Goal: Information Seeking & Learning: Find specific page/section

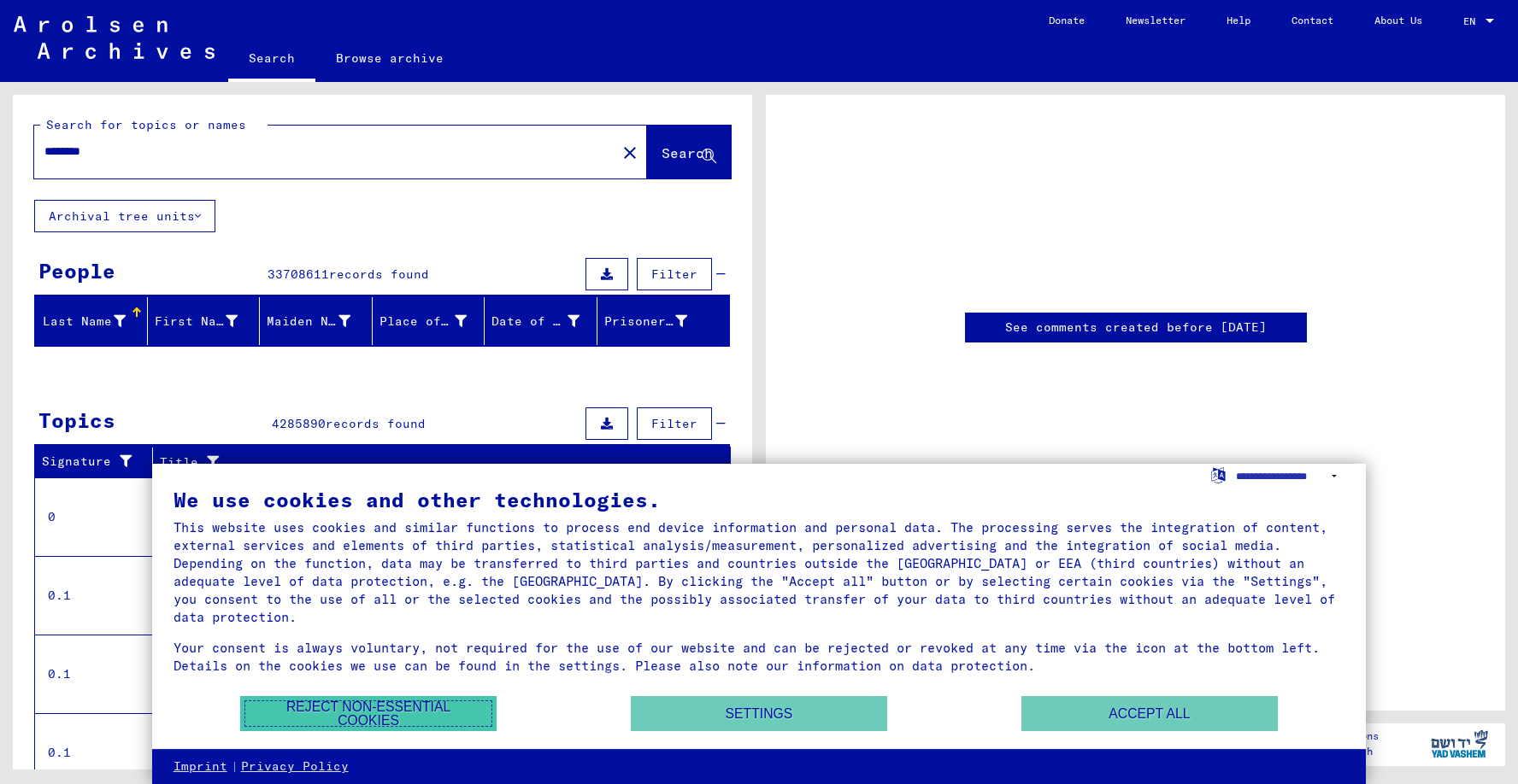
click at [423, 709] on button "Reject non-essential cookies" at bounding box center [368, 714] width 256 height 35
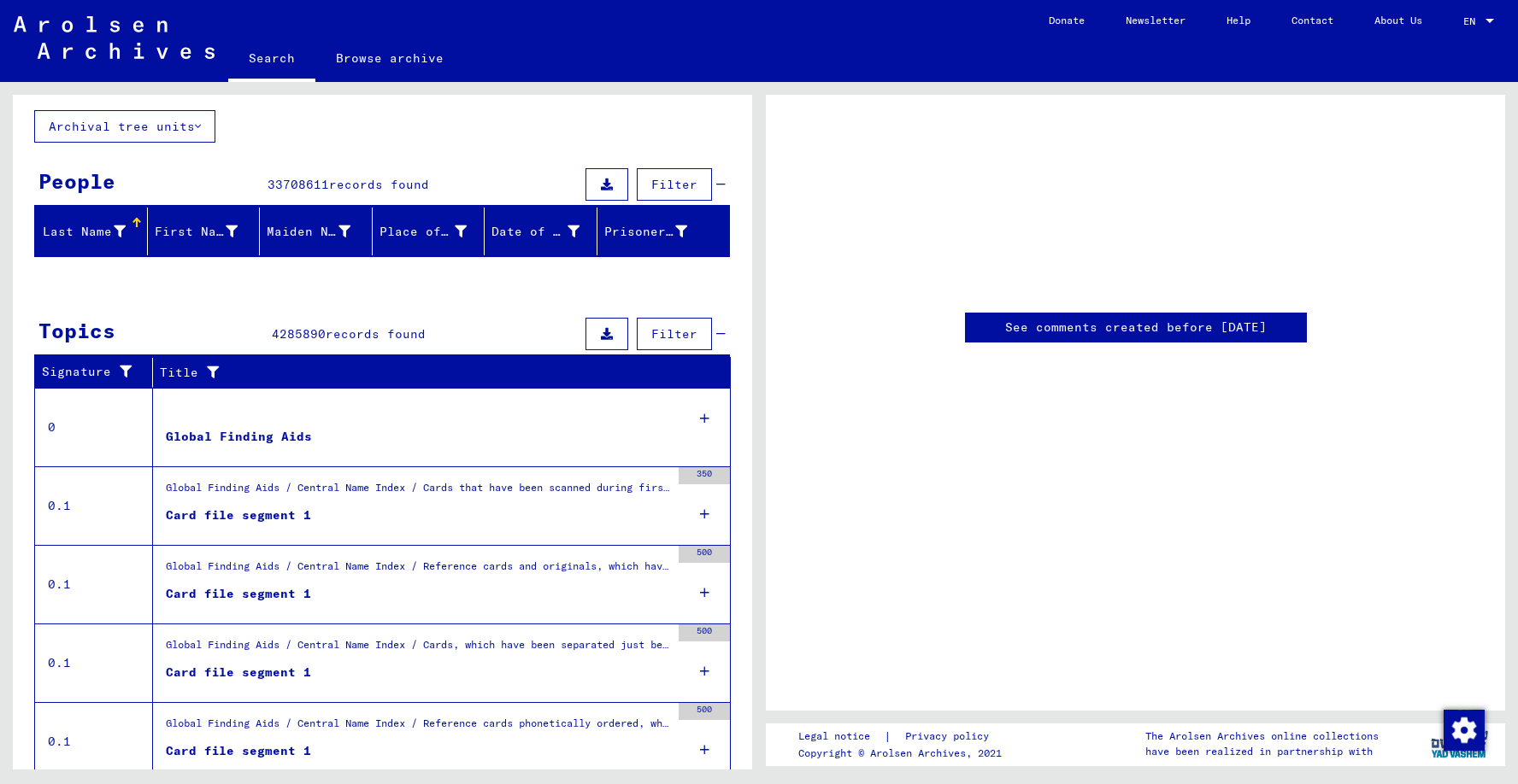
scroll to position [90, 0]
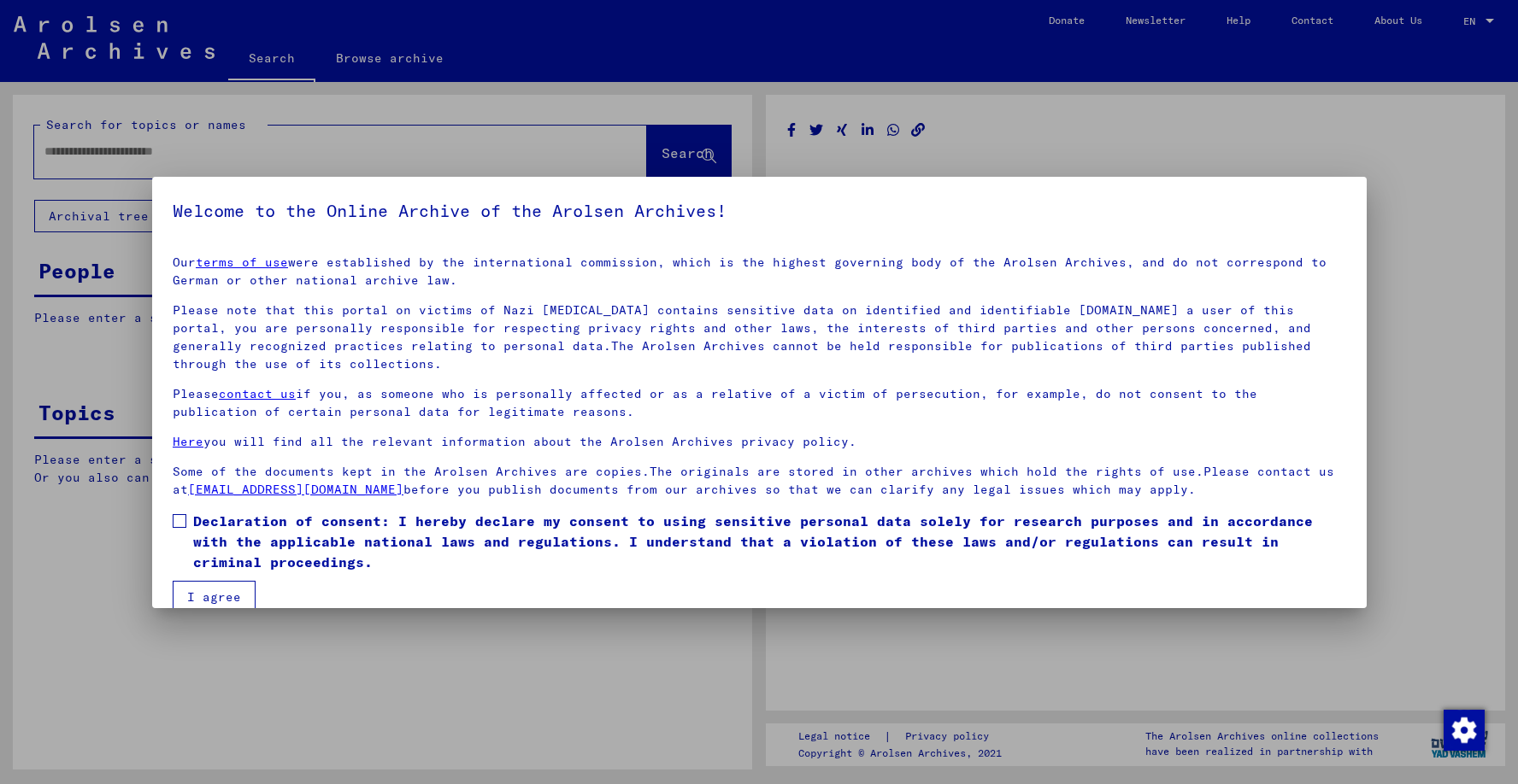
type input "********"
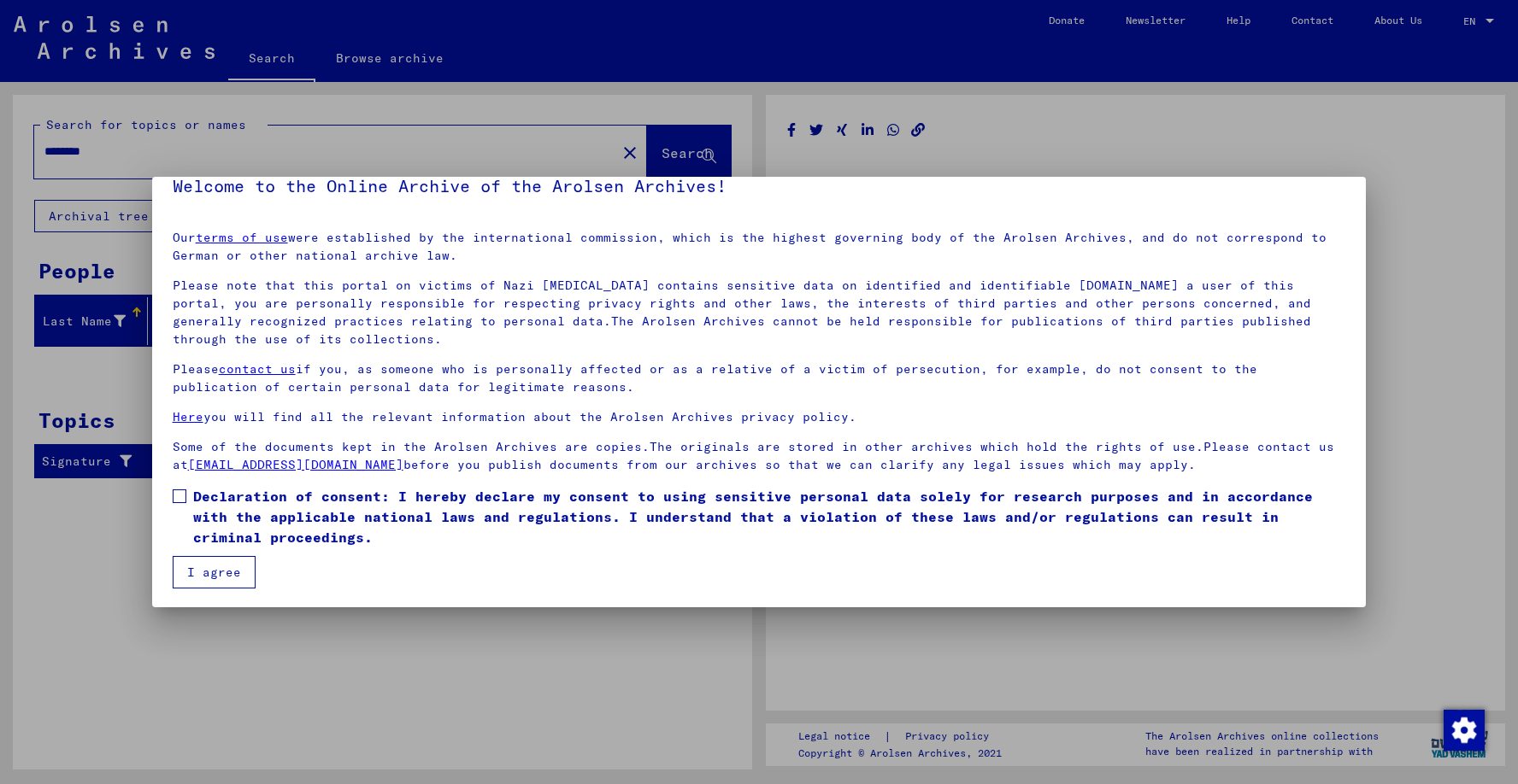
scroll to position [25, 0]
click at [267, 499] on span "Declaration of consent: I hereby declare my consent to using sensitive personal…" at bounding box center [769, 516] width 1152 height 61
click at [234, 567] on button "I agree" at bounding box center [214, 571] width 83 height 32
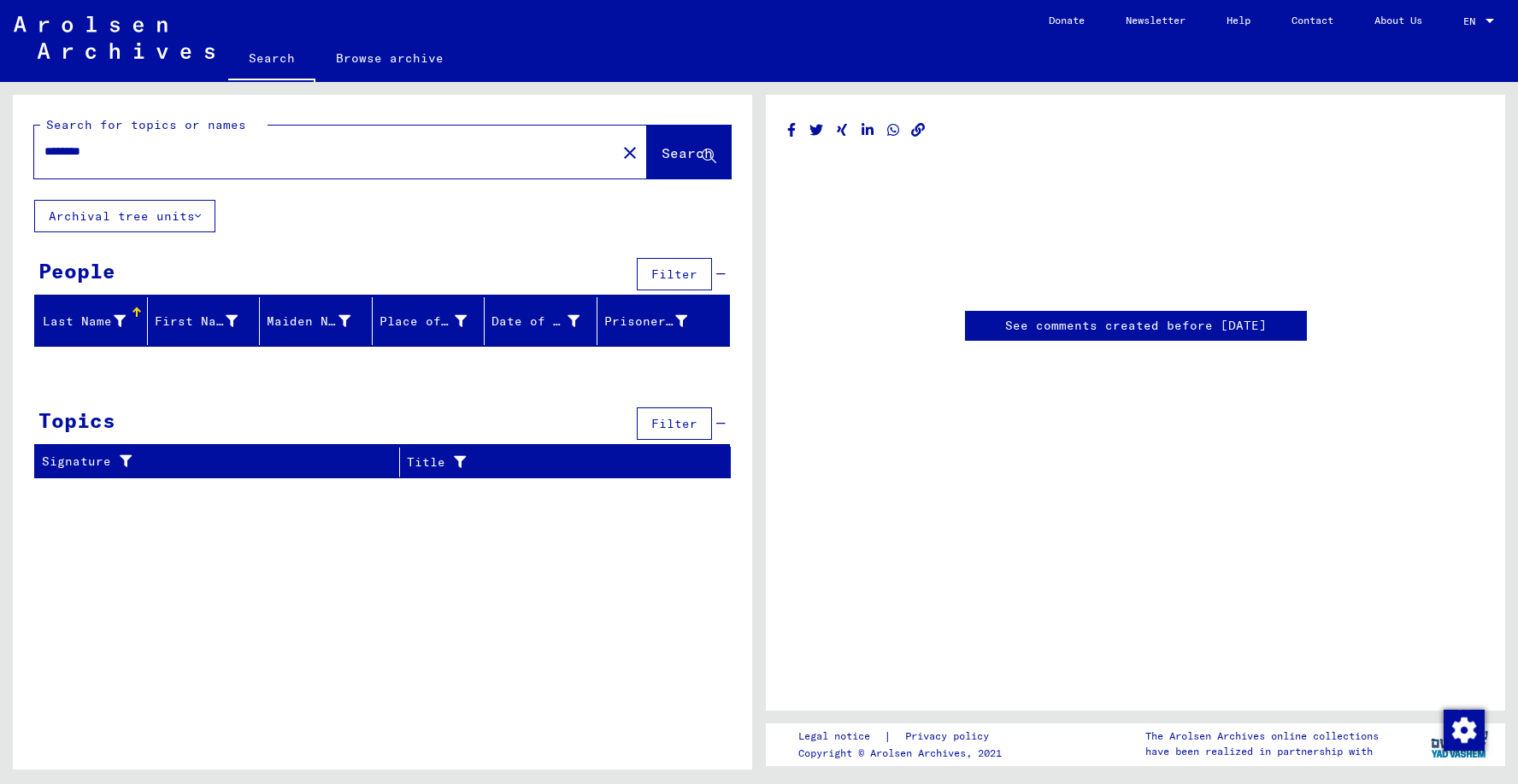
click at [661, 151] on span "Search" at bounding box center [687, 153] width 51 height 17
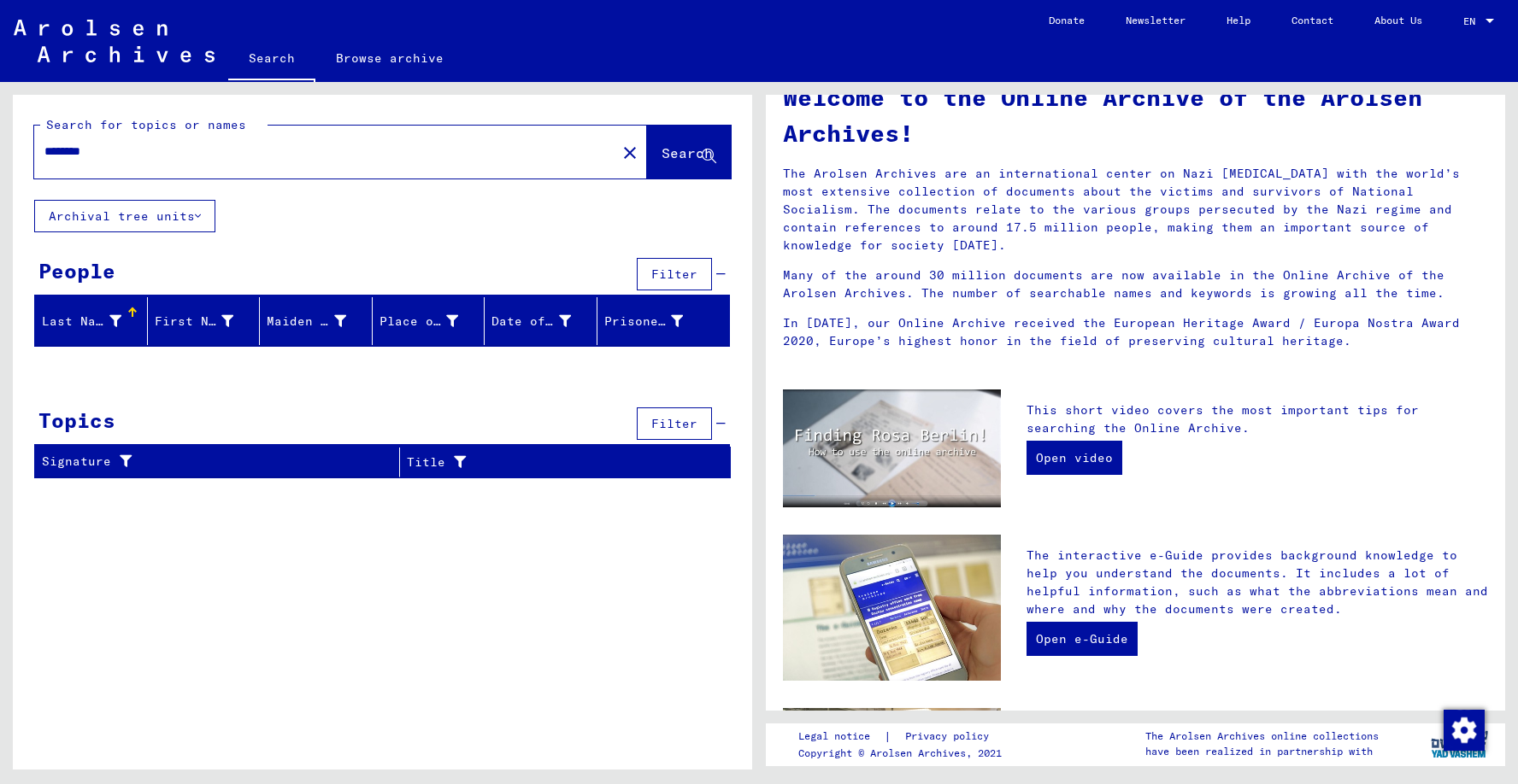
scroll to position [59, 0]
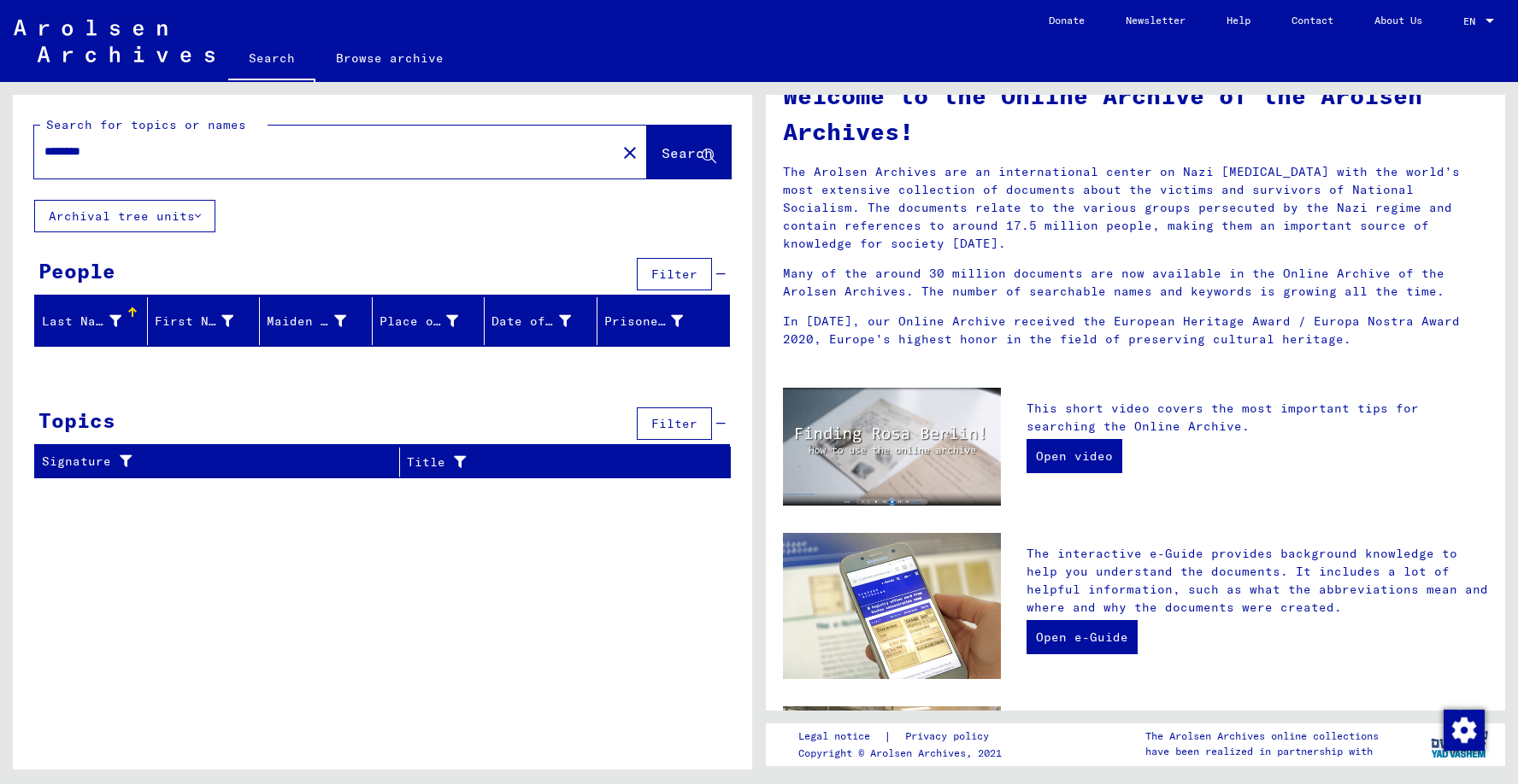
click at [1468, 4] on div "EN EN" at bounding box center [1479, 17] width 34 height 29
click at [1462, 35] on span "English" at bounding box center [1446, 30] width 42 height 13
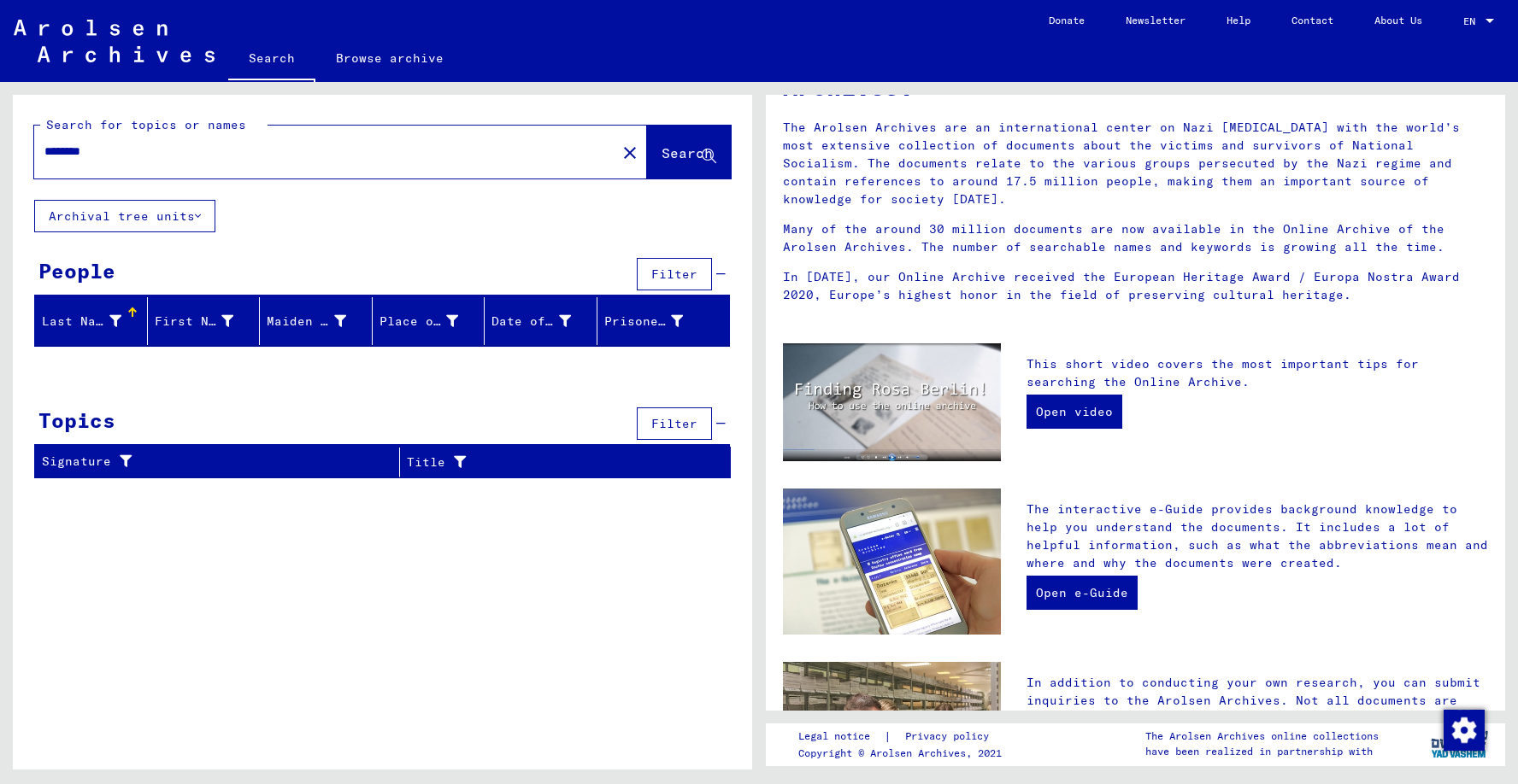
scroll to position [0, 0]
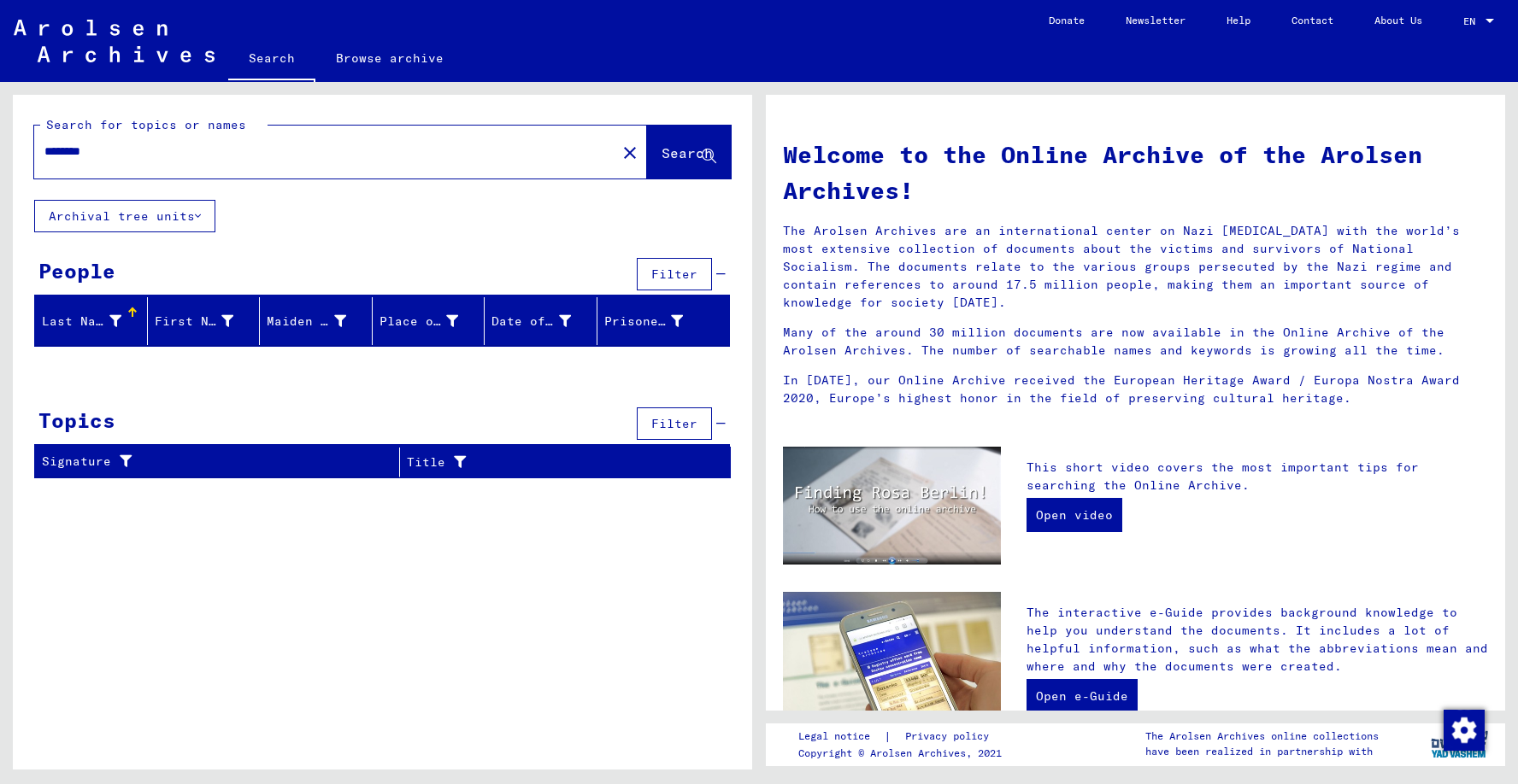
click at [403, 62] on link "Browse archive" at bounding box center [390, 58] width 149 height 41
